Goal: Transaction & Acquisition: Purchase product/service

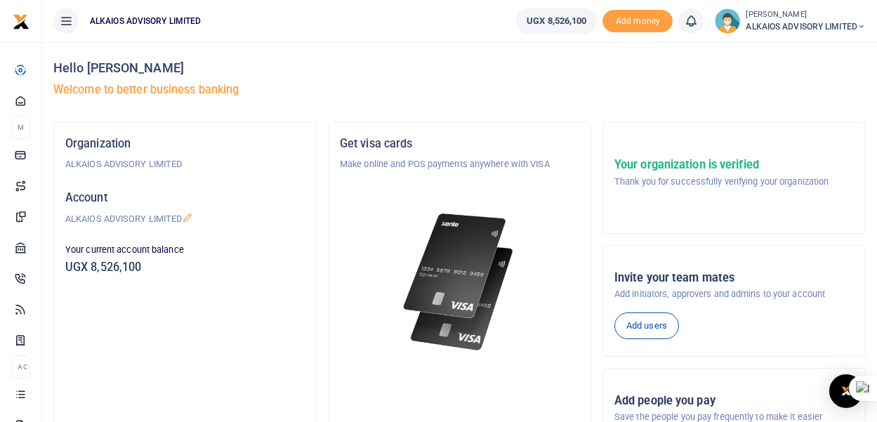
click at [69, 19] on icon at bounding box center [66, 20] width 14 height 15
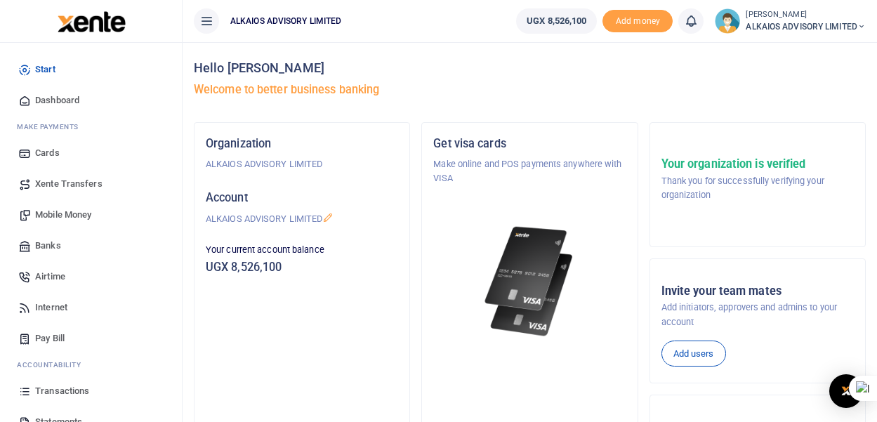
click at [77, 216] on span "Mobile Money" at bounding box center [63, 215] width 56 height 14
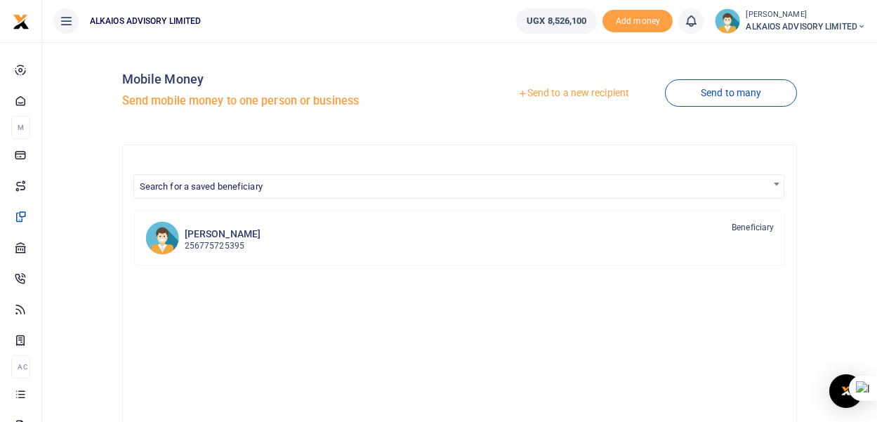
click at [578, 95] on link "Send to a new recipient" at bounding box center [573, 93] width 183 height 25
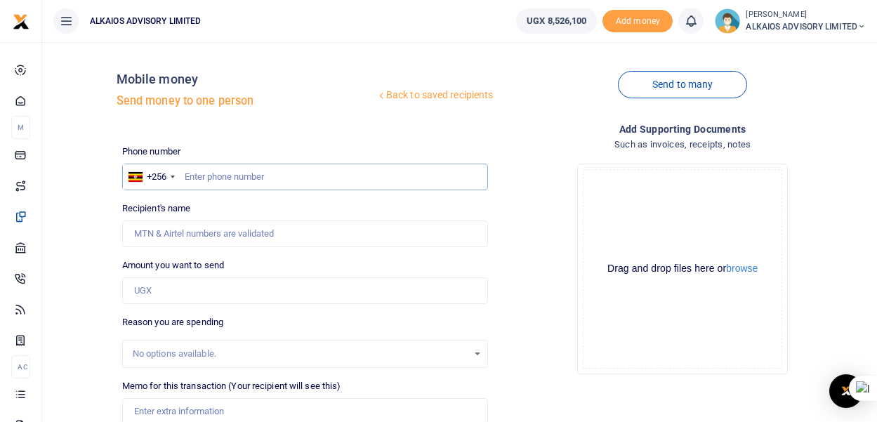
click at [226, 179] on input "text" at bounding box center [305, 177] width 366 height 27
type input "789925091"
type input "John Peter Kakuru"
type input "789925091"
click at [192, 284] on input "Amount you want to send" at bounding box center [305, 290] width 366 height 27
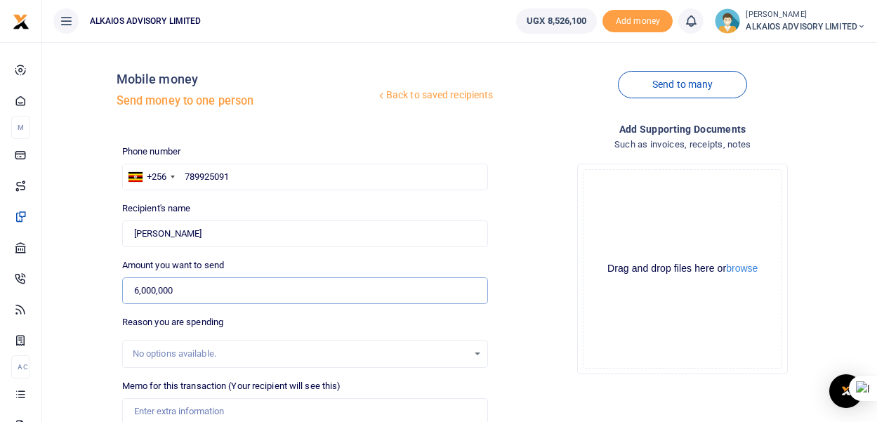
type input "6,000,000"
click at [194, 348] on div "No options available." at bounding box center [301, 354] width 336 height 14
click at [236, 411] on input "Memo for this transaction (Your recipient will see this)" at bounding box center [305, 411] width 366 height 27
click at [267, 411] on input "Field facilitation from to the stanby Team" at bounding box center [305, 411] width 366 height 27
click at [325, 411] on div at bounding box center [324, 413] width 17 height 17
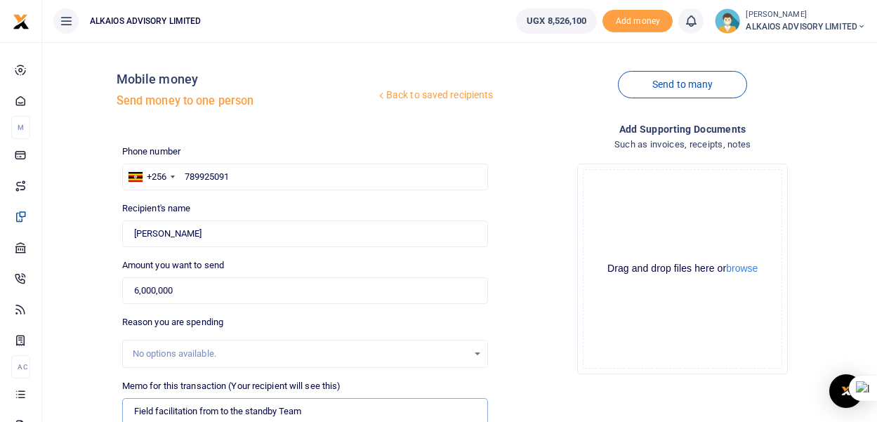
click at [284, 409] on input "Field facilitation from to the standby Team" at bounding box center [305, 411] width 366 height 27
click at [290, 409] on input "Field facilitation from to the standby Emmergency Team" at bounding box center [305, 411] width 366 height 27
type input "Field facilitation from to the standby emmergency Team"
click at [354, 410] on div at bounding box center [439, 413] width 246 height 17
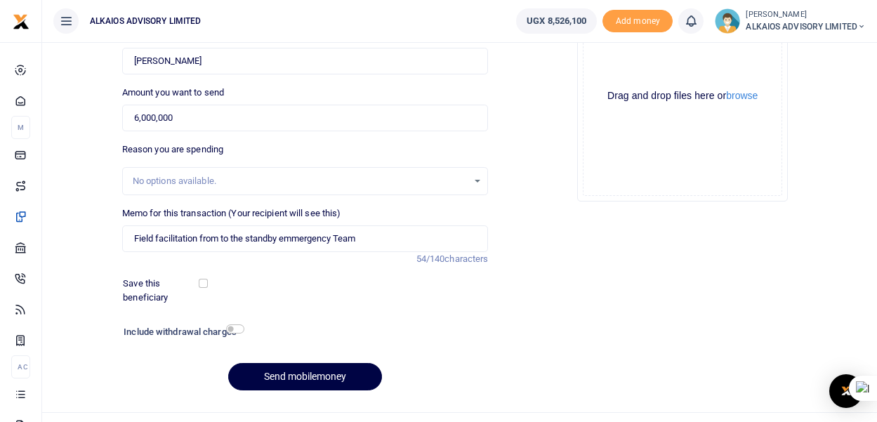
scroll to position [176, 0]
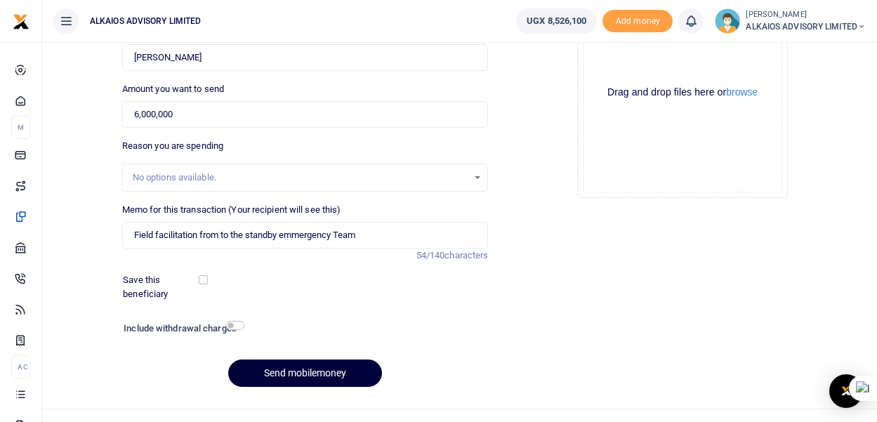
click at [341, 375] on button "Send mobilemoney" at bounding box center [305, 372] width 154 height 27
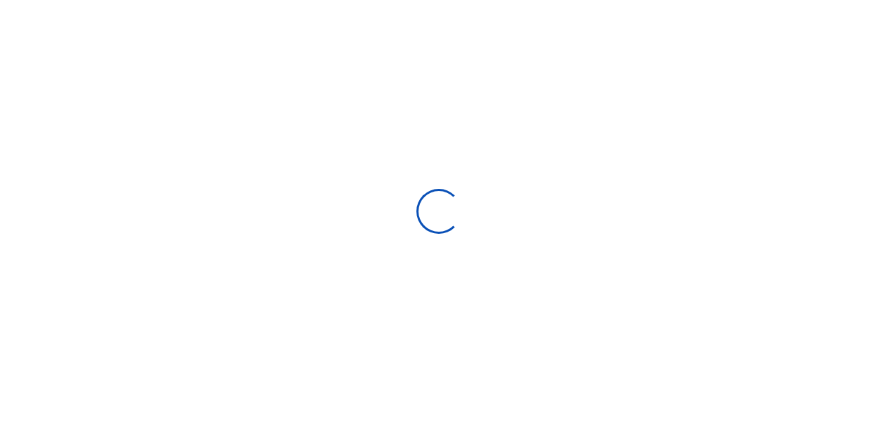
select select
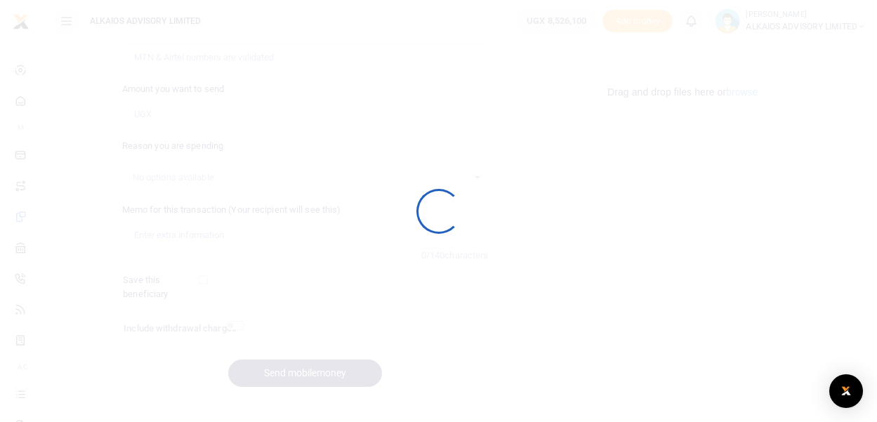
scroll to position [176, 0]
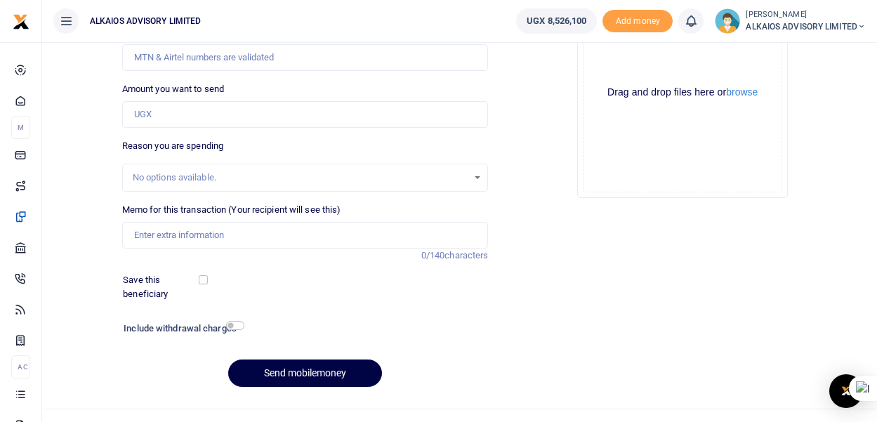
click at [802, 27] on span "ALKAIOS ADVISORY LIMITED" at bounding box center [805, 26] width 120 height 13
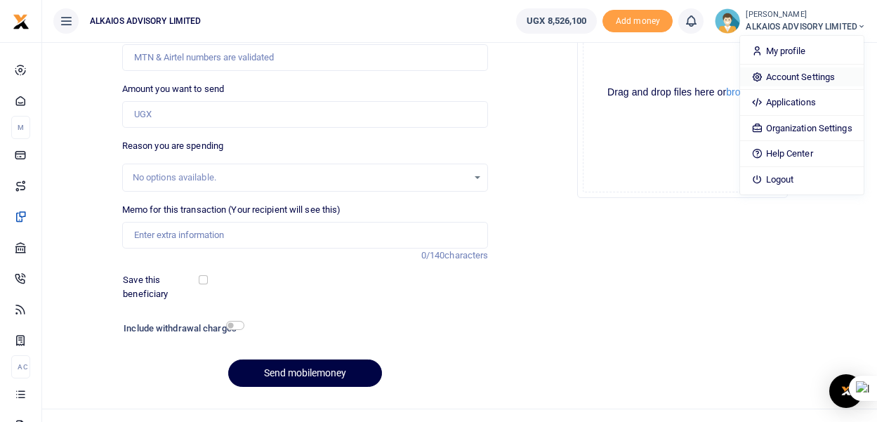
click at [797, 82] on link "Account Settings" at bounding box center [801, 77] width 123 height 20
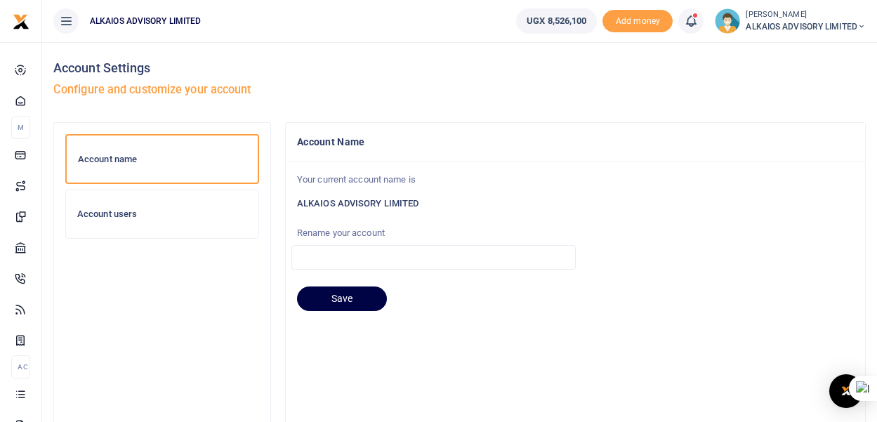
click at [826, 29] on span "ALKAIOS ADVISORY LIMITED" at bounding box center [805, 26] width 120 height 13
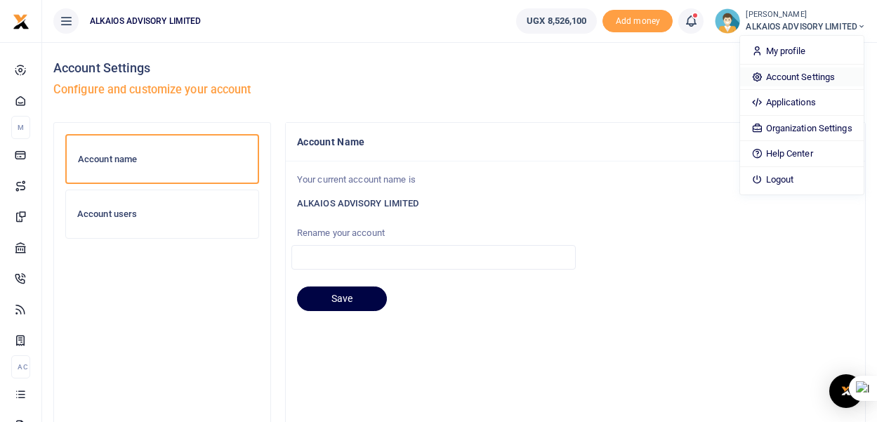
click at [788, 79] on link "Account Settings" at bounding box center [801, 77] width 123 height 20
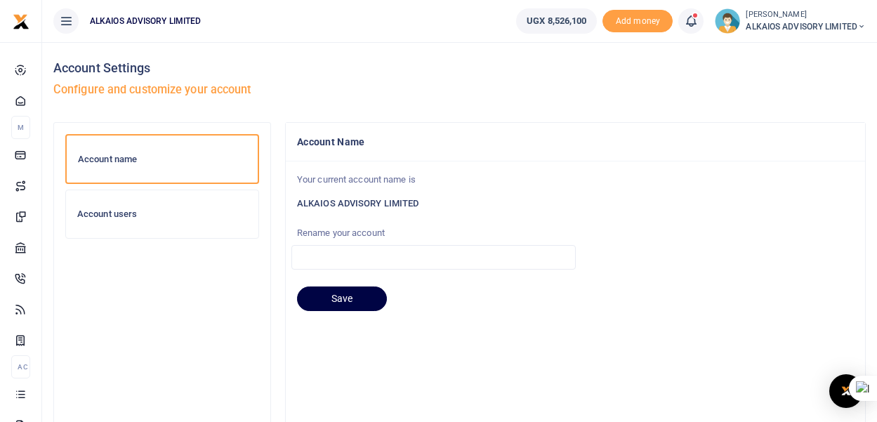
click at [128, 211] on h6 "Account users" at bounding box center [162, 213] width 170 height 11
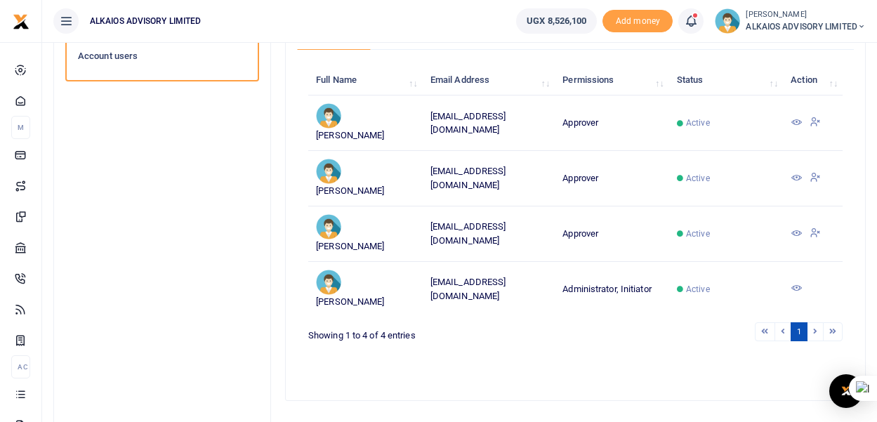
scroll to position [159, 0]
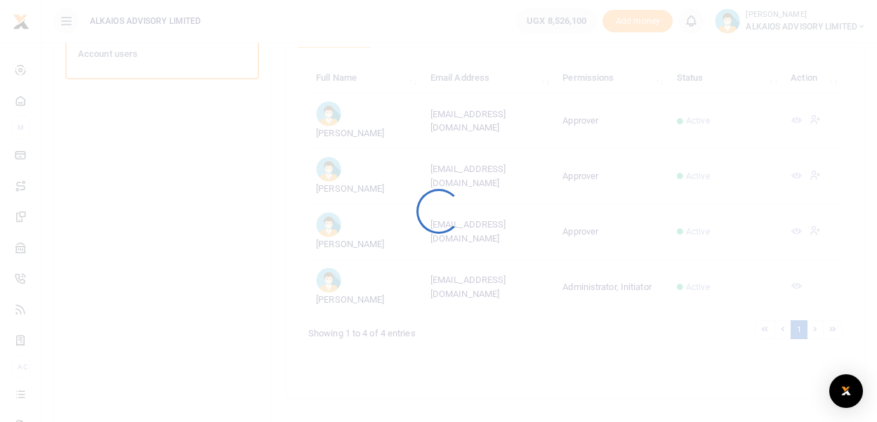
scroll to position [159, 0]
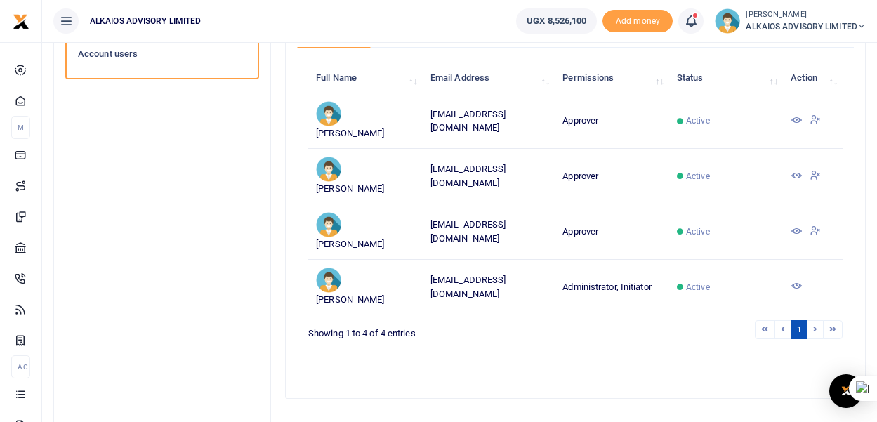
click at [698, 21] on span at bounding box center [698, 21] width 0 height 0
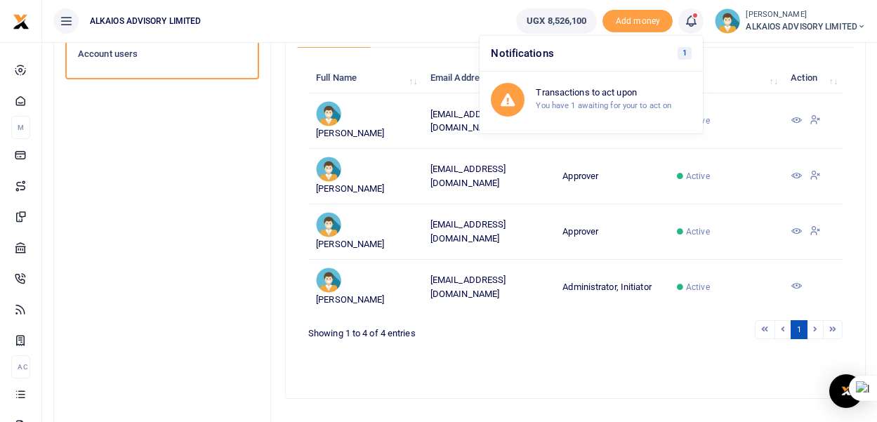
click at [781, 24] on span "ALKAIOS ADVISORY LIMITED" at bounding box center [805, 26] width 120 height 13
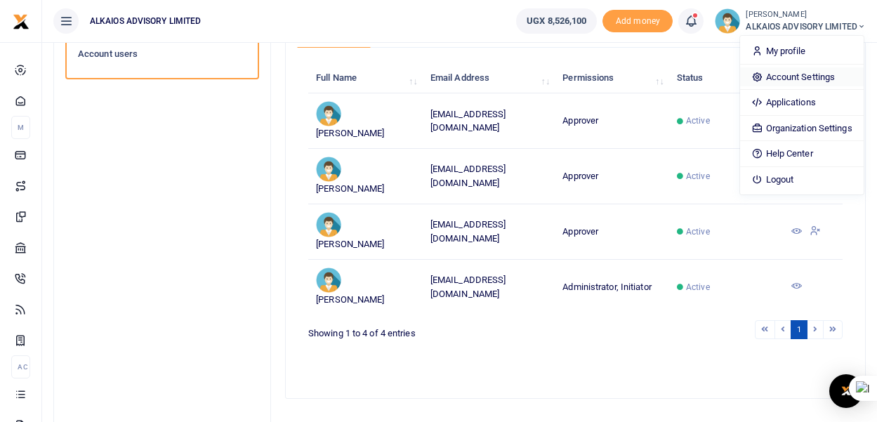
click at [788, 77] on link "Account Settings" at bounding box center [801, 77] width 123 height 20
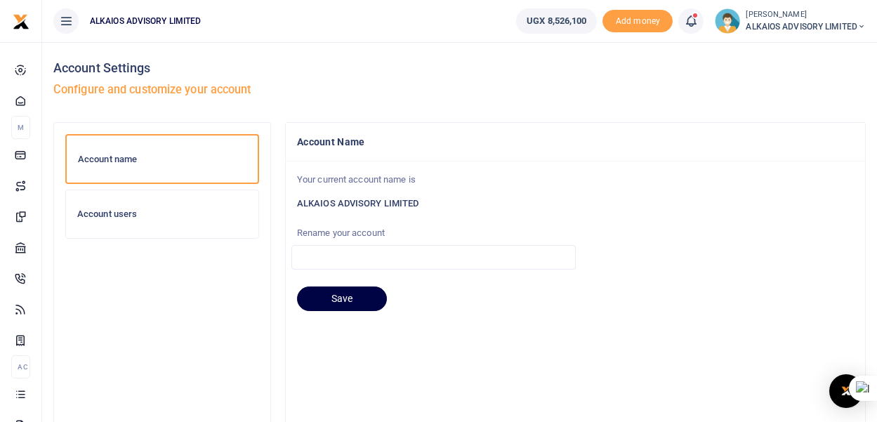
click at [135, 213] on h6 "Account users" at bounding box center [162, 213] width 170 height 11
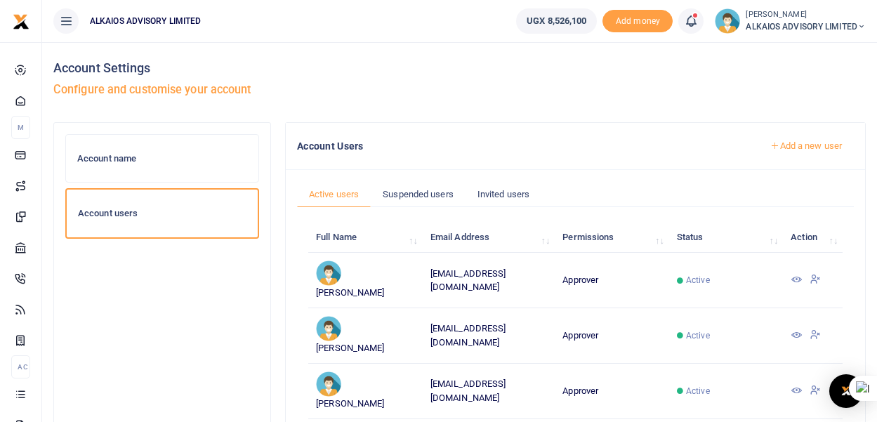
click at [687, 26] on icon at bounding box center [691, 20] width 14 height 15
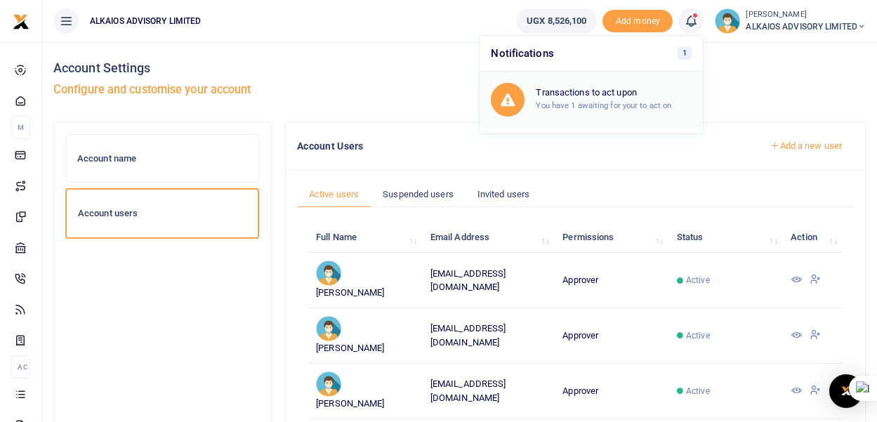
click at [605, 100] on small "You have 1 awaiting for your to act on" at bounding box center [603, 105] width 135 height 10
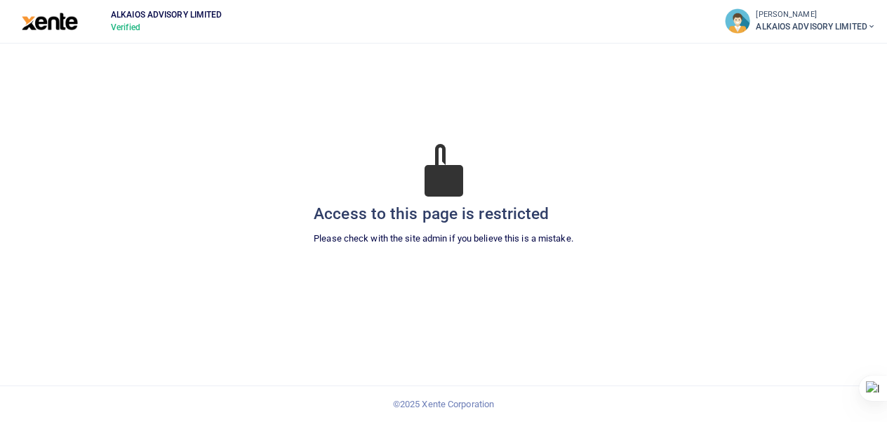
click at [41, 20] on img at bounding box center [50, 22] width 57 height 18
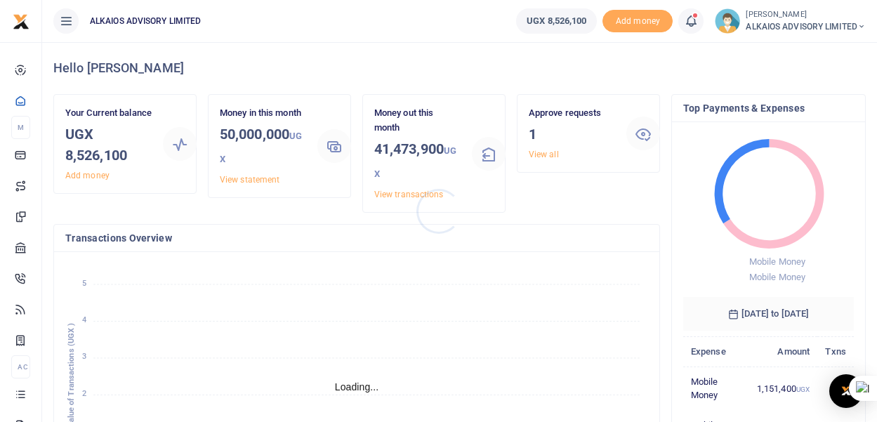
scroll to position [11, 11]
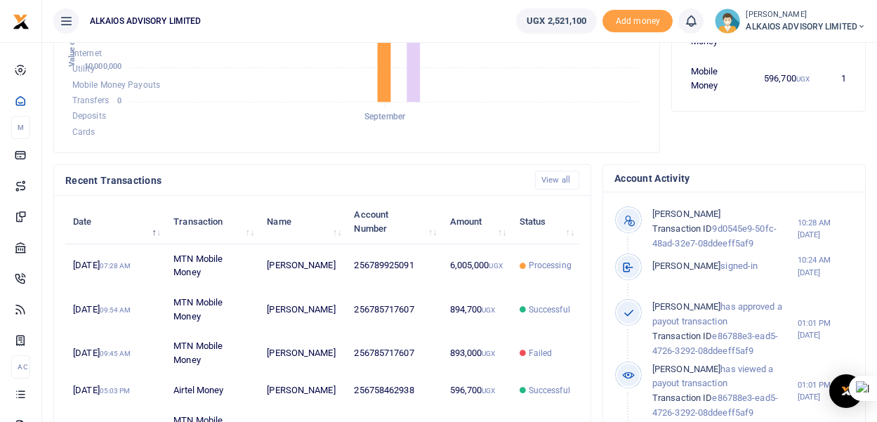
scroll to position [361, 0]
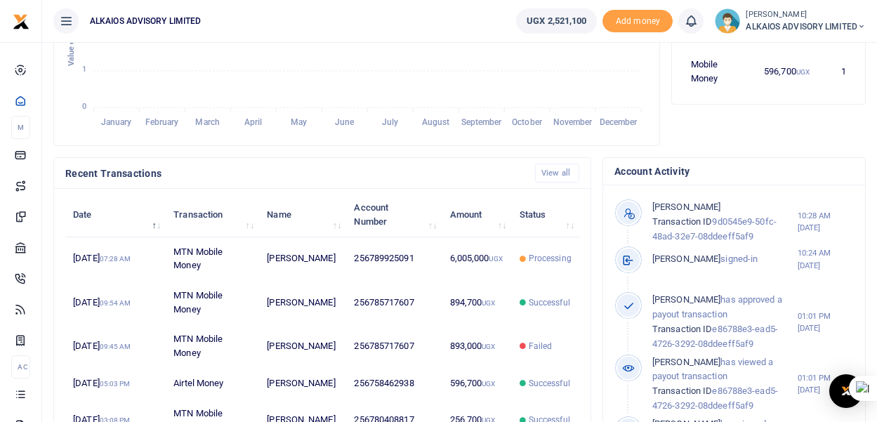
scroll to position [11, 11]
click at [800, 13] on small "[PERSON_NAME]" at bounding box center [805, 15] width 120 height 12
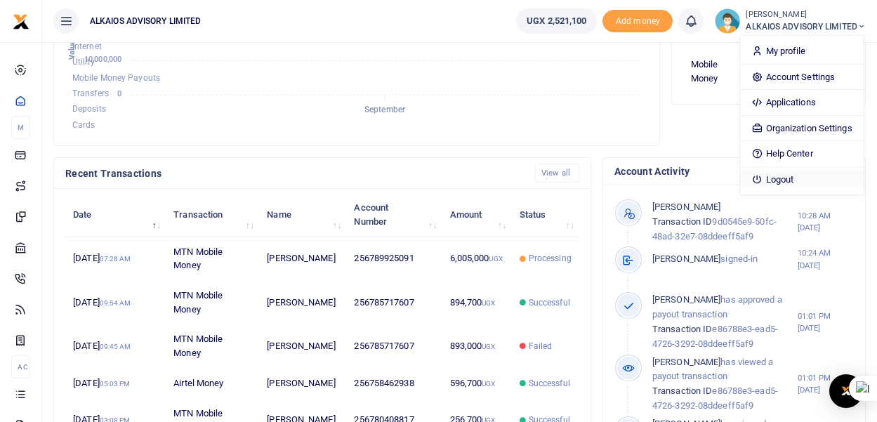
click at [780, 179] on link "Logout" at bounding box center [801, 180] width 123 height 20
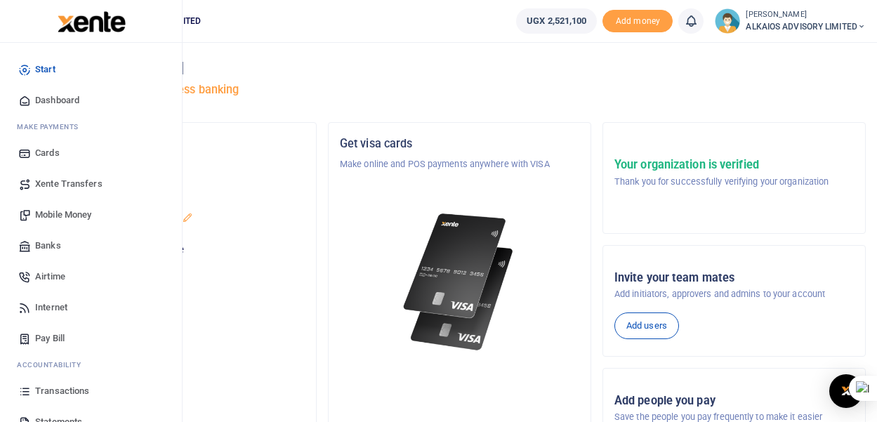
click at [67, 393] on span "Transactions" at bounding box center [62, 391] width 54 height 14
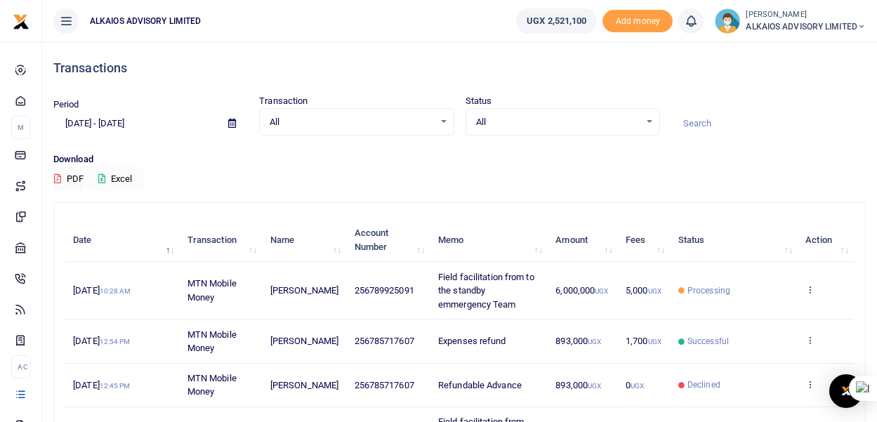
click at [809, 286] on icon at bounding box center [809, 289] width 9 height 10
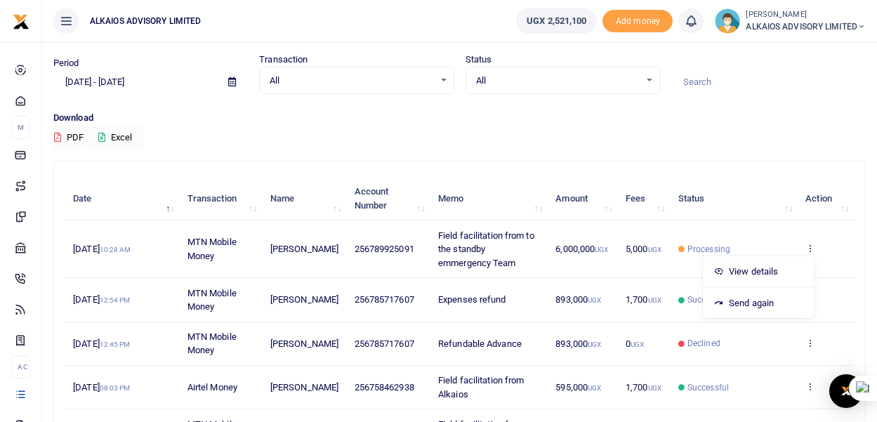
scroll to position [37, 0]
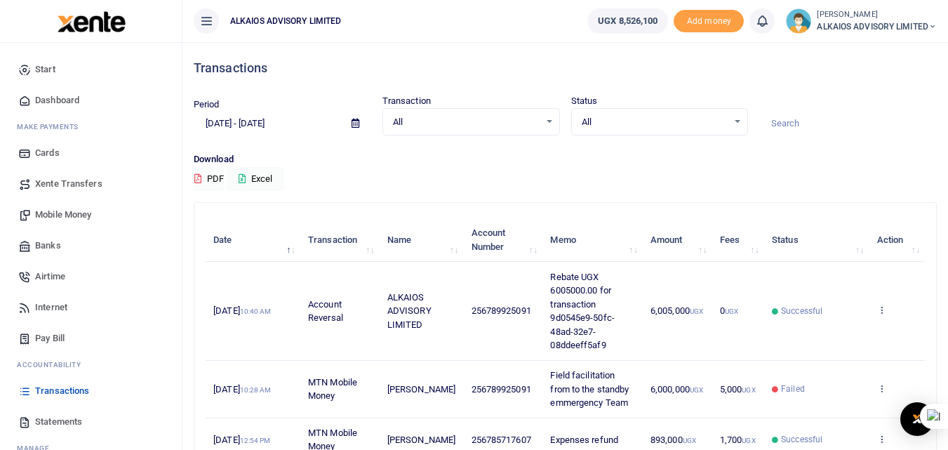
click at [73, 213] on span "Mobile Money" at bounding box center [63, 215] width 56 height 14
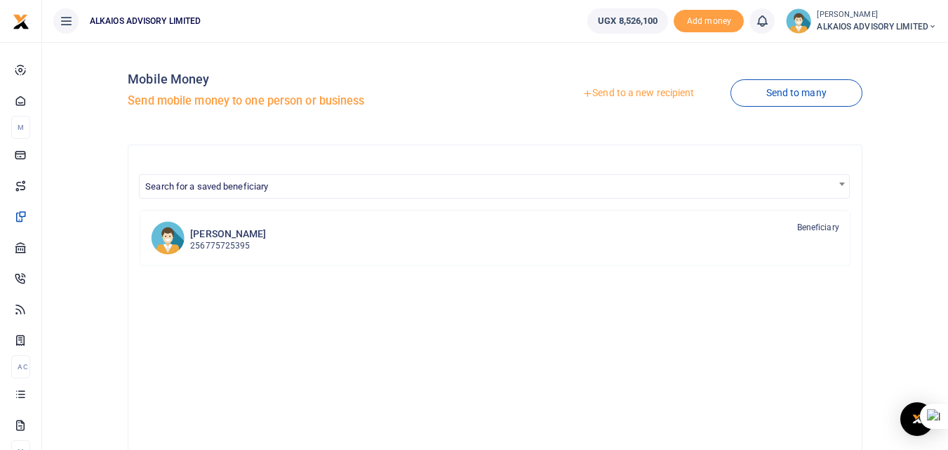
click at [618, 92] on link "Send to a new recipient" at bounding box center [638, 93] width 183 height 25
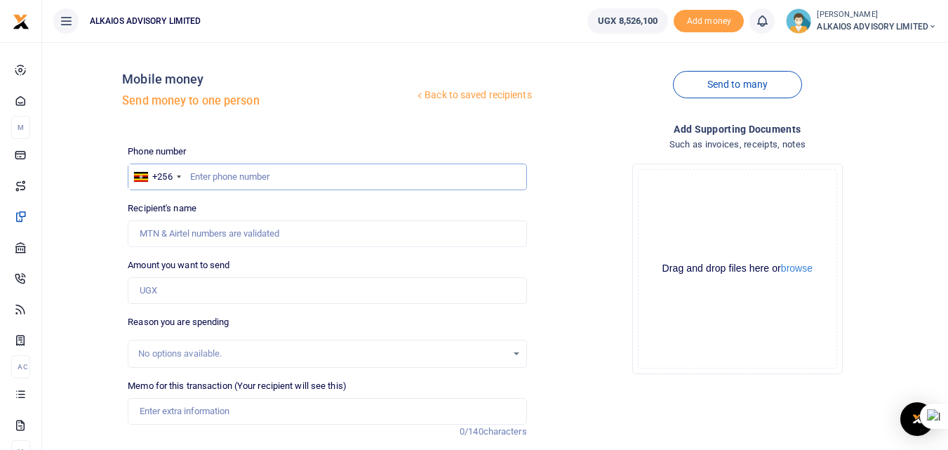
click at [260, 179] on input "text" at bounding box center [327, 177] width 399 height 27
type input "789925091"
type input "[PERSON_NAME]"
type input "789925091"
click at [187, 289] on input "Amount you want to send" at bounding box center [327, 290] width 399 height 27
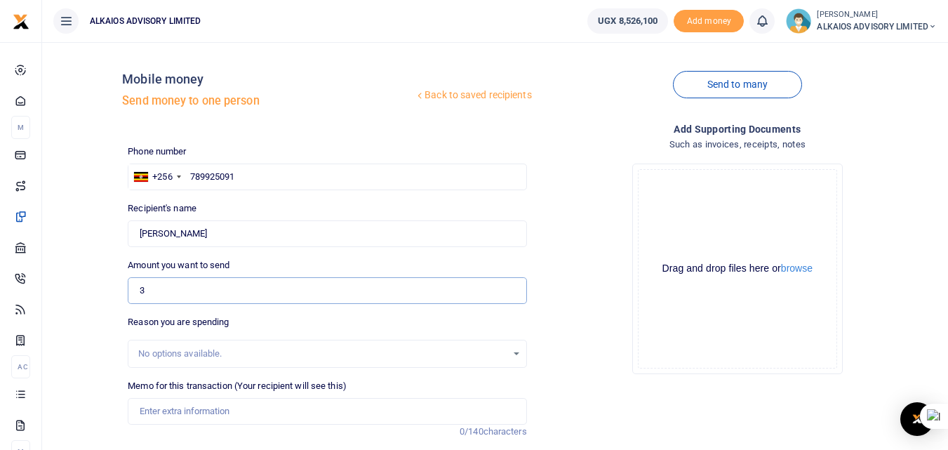
type input "3,000,000"
click at [219, 359] on div "No options available." at bounding box center [322, 354] width 368 height 14
click at [212, 413] on input "Memo for this transaction (Your recipient will see this)" at bounding box center [327, 411] width 399 height 27
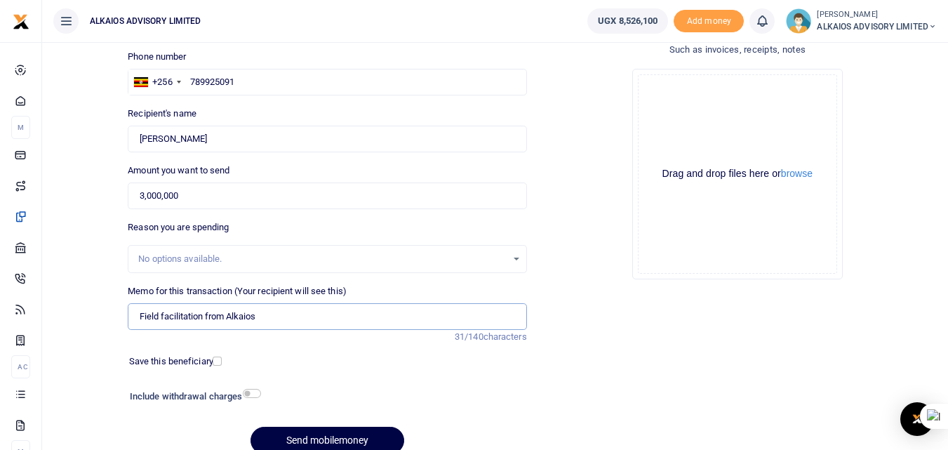
scroll to position [118, 0]
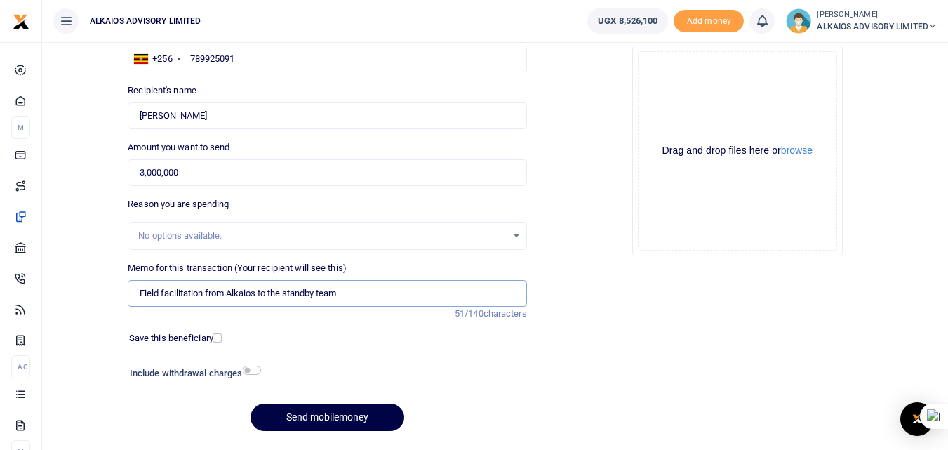
drag, startPoint x: 360, startPoint y: 293, endPoint x: 124, endPoint y: 289, distance: 235.9
click at [124, 289] on div "Memo for this transaction (Your recipient will see this) Field facilitation fro…" at bounding box center [327, 291] width 410 height 60
type input "Field facilitation from Alkaios to the standby team"
click at [347, 420] on button "Send mobilemoney" at bounding box center [328, 417] width 154 height 27
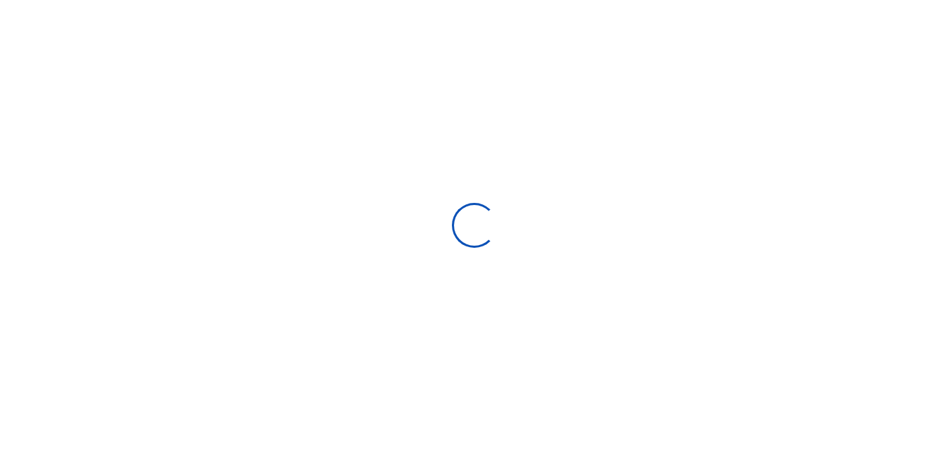
select select
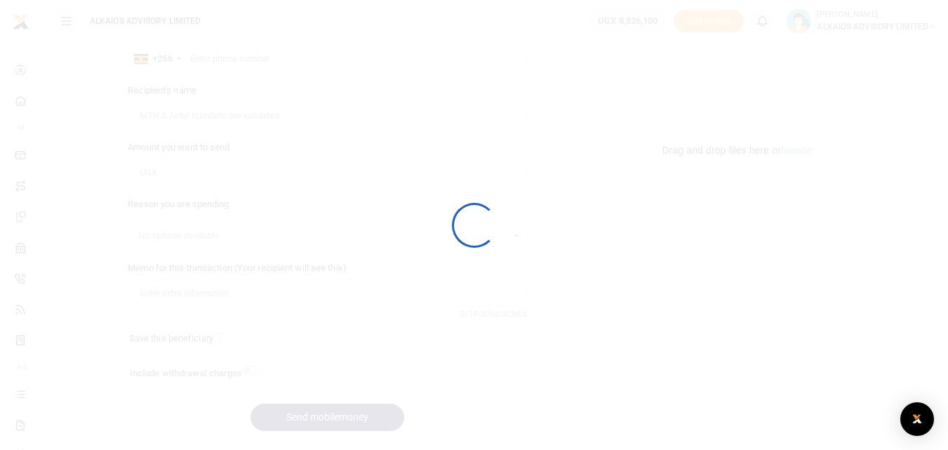
scroll to position [118, 0]
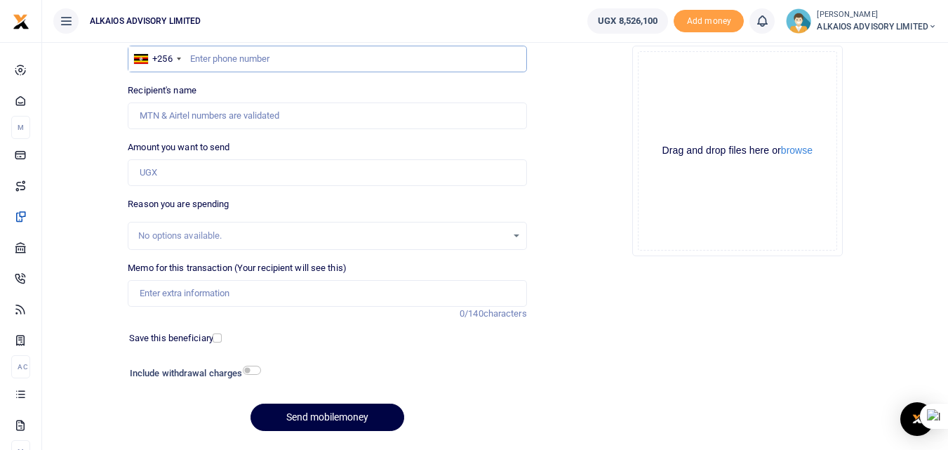
click at [244, 59] on input "text" at bounding box center [327, 59] width 399 height 27
type input "789925091"
type input "[PERSON_NAME]"
type input "789925091"
click at [191, 173] on input "Amount you want to send" at bounding box center [327, 172] width 399 height 27
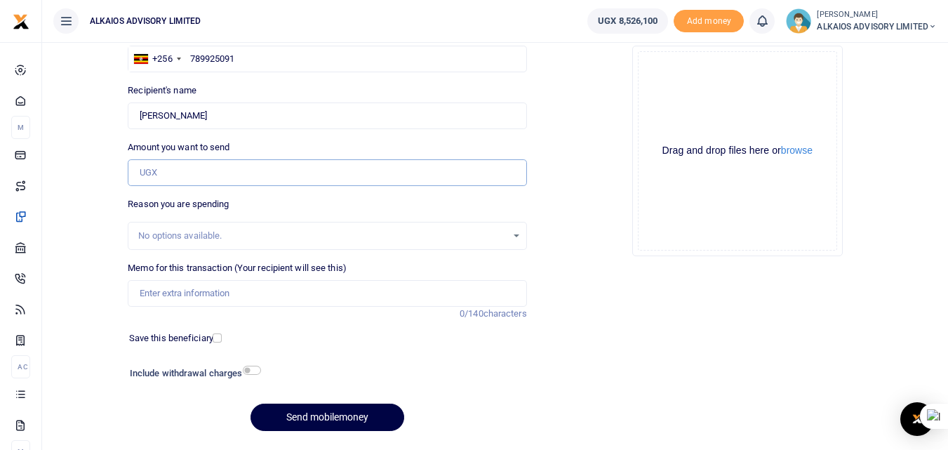
type input "3,000,000"
click at [200, 296] on input "Memo for this transaction (Your recipient will see this)" at bounding box center [327, 293] width 399 height 27
paste input "Field facilitation from Alkaios to the standby team"
type input "Field facilitation from Alkaios to the standby team"
click at [357, 413] on button "Send mobilemoney" at bounding box center [328, 417] width 154 height 27
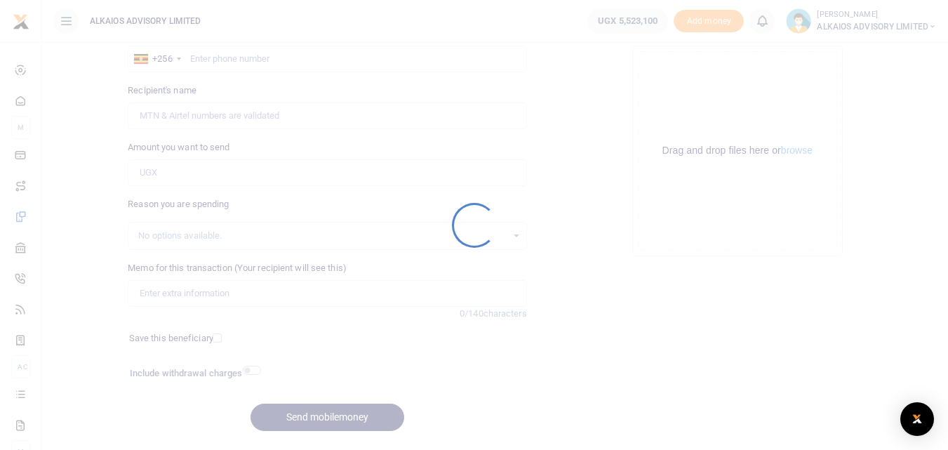
scroll to position [118, 0]
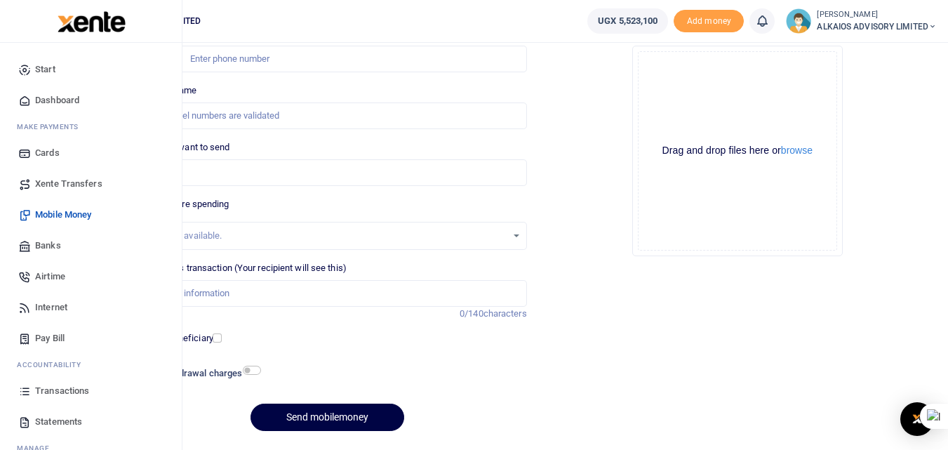
click at [61, 390] on span "Transactions" at bounding box center [62, 391] width 54 height 14
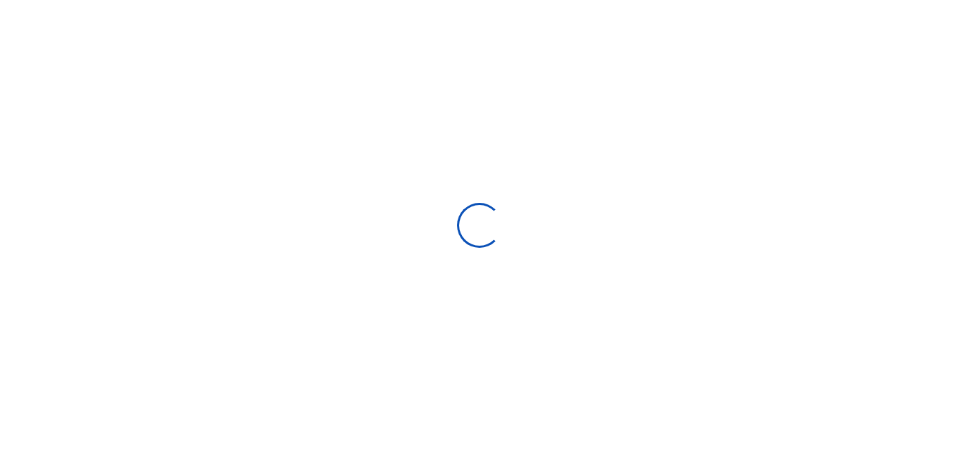
type input "[DATE] - [DATE]"
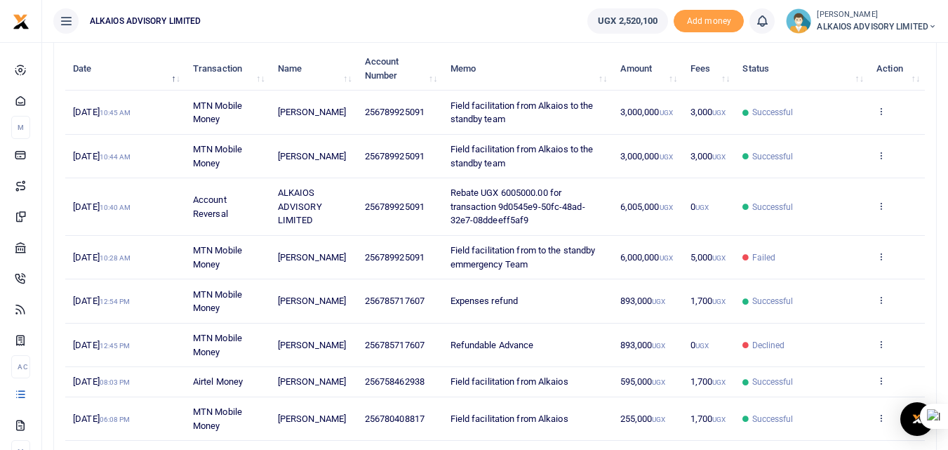
scroll to position [165, 0]
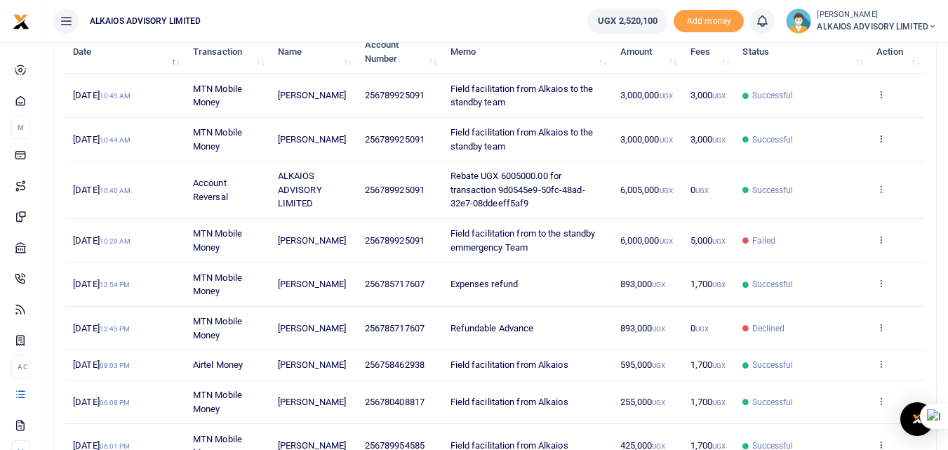
scroll to position [140, 0]
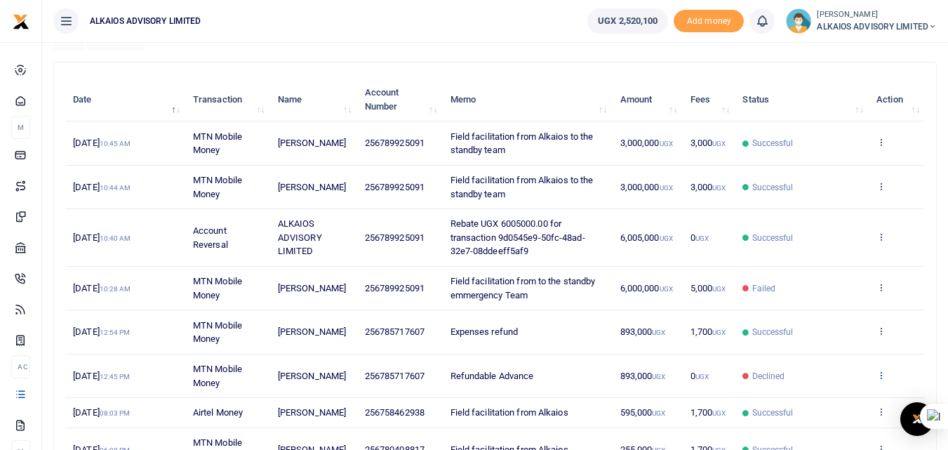
click at [880, 376] on icon at bounding box center [881, 375] width 9 height 10
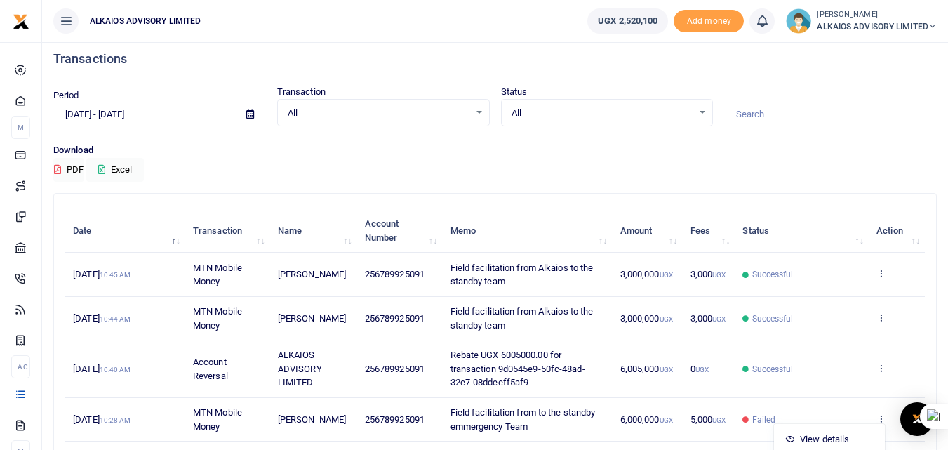
scroll to position [0, 0]
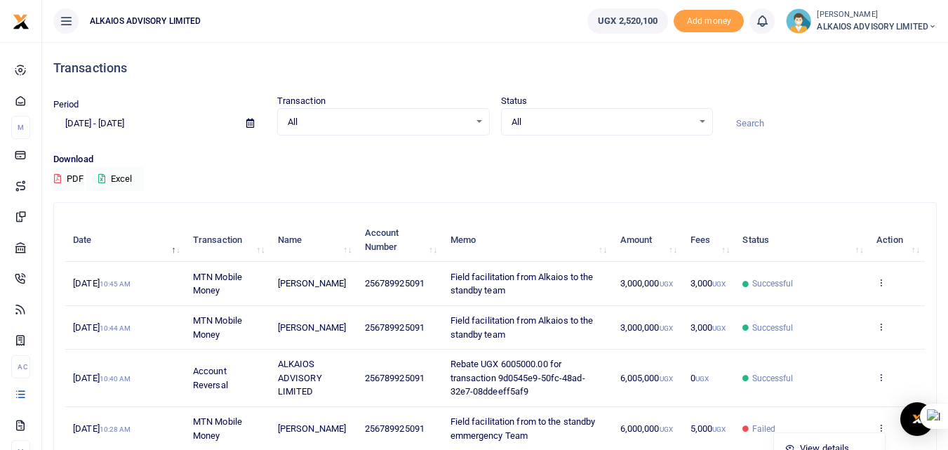
click at [760, 16] on icon at bounding box center [762, 20] width 14 height 15
click at [438, 17] on ul "ALKAIOS ADVISORY LIMITED" at bounding box center [309, 21] width 534 height 42
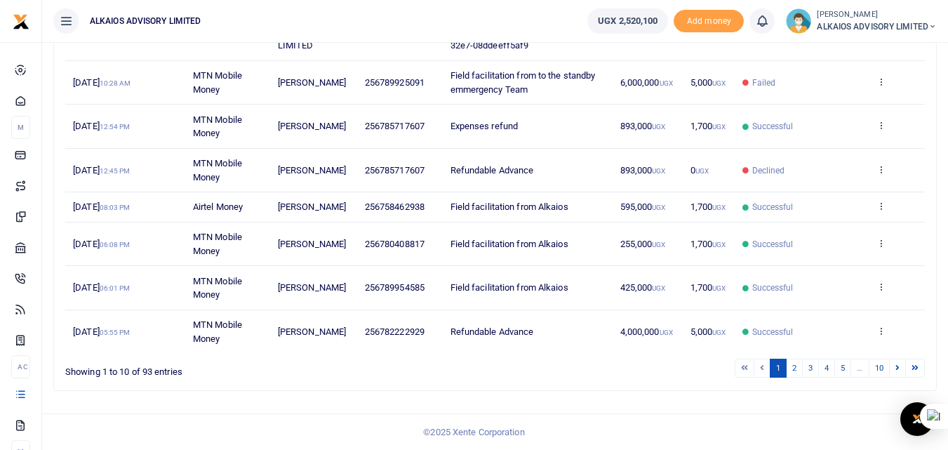
scroll to position [360, 0]
